Goal: Obtain resource: Download file/media

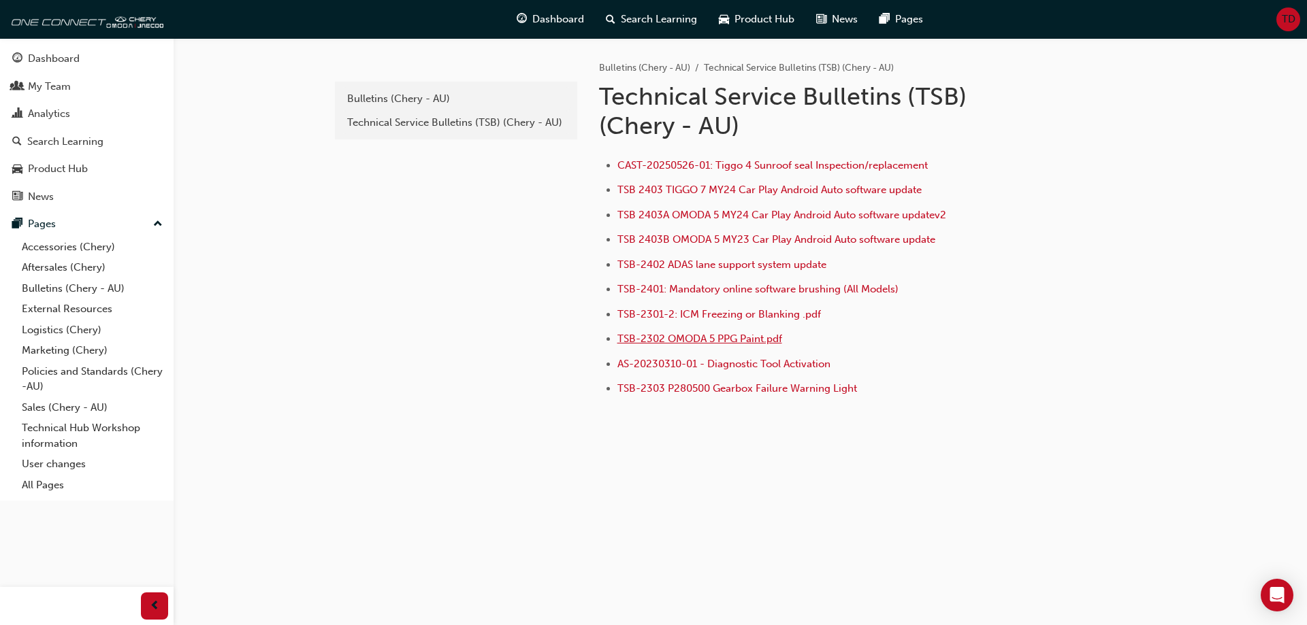
click at [691, 341] on span "TSB-2302 OMODA 5 PPG Paint.pdf" at bounding box center [699, 339] width 165 height 12
click at [705, 266] on span "TSB-2402 ADAS lane support system update" at bounding box center [721, 265] width 209 height 12
